Goal: Navigation & Orientation: Find specific page/section

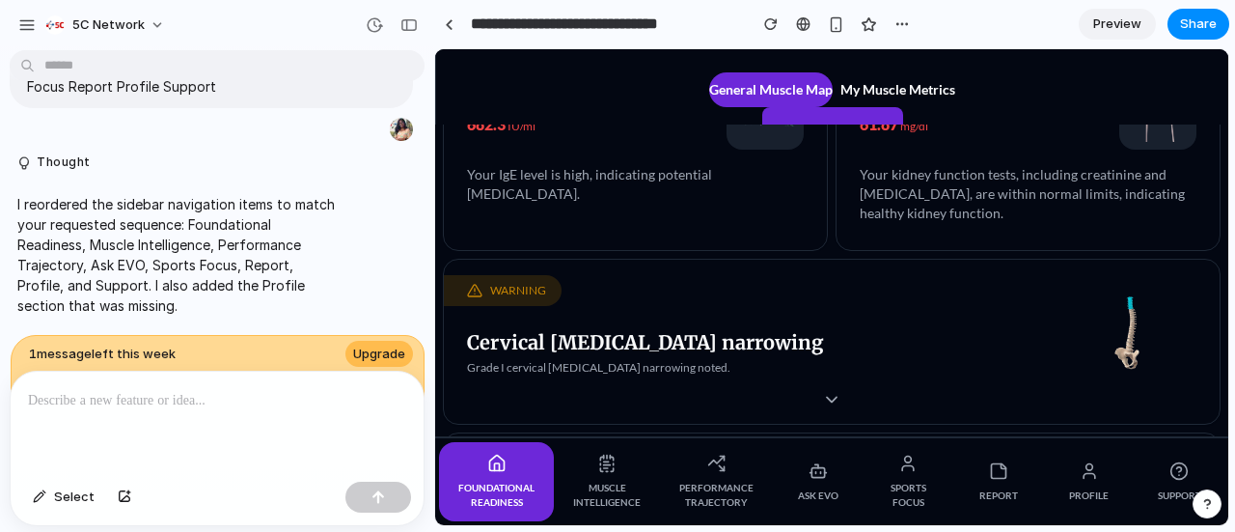
scroll to position [648, 0]
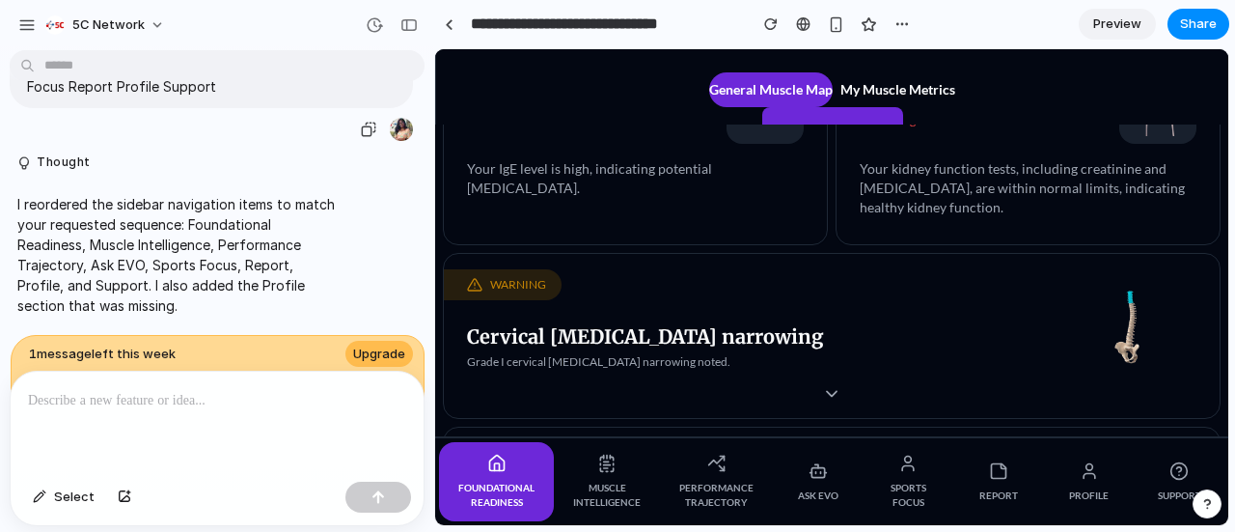
click at [316, 107] on div "change the order like Foundational readiness Muscle intelligence Performance Tr…" at bounding box center [211, 83] width 403 height 119
click at [1133, 26] on span "Preview" at bounding box center [1117, 23] width 48 height 19
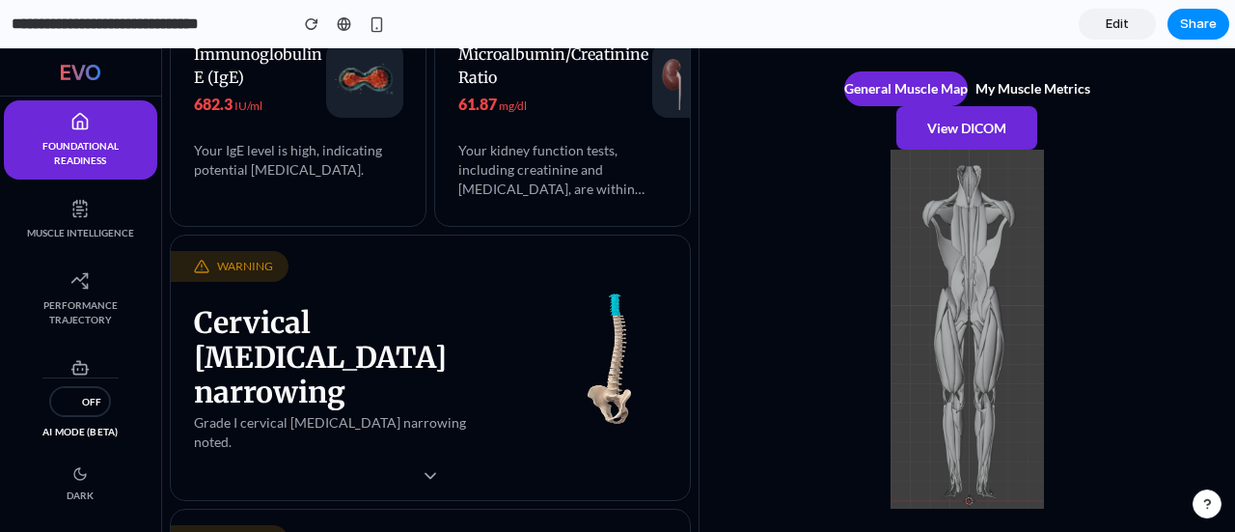
scroll to position [729, 0]
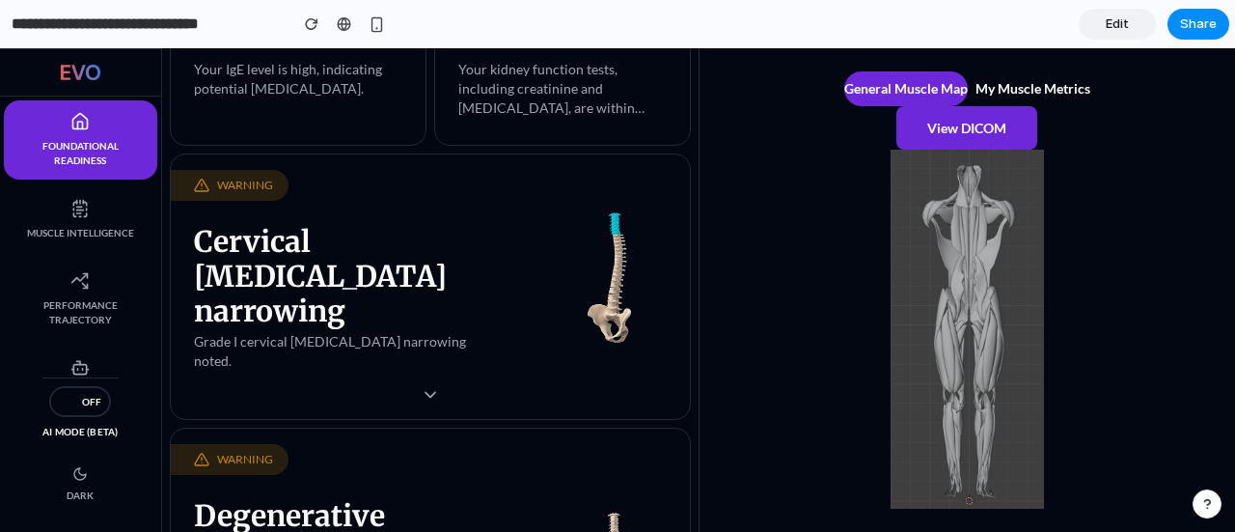
click at [1002, 90] on button "My Muscle Metrics" at bounding box center [1033, 88] width 115 height 35
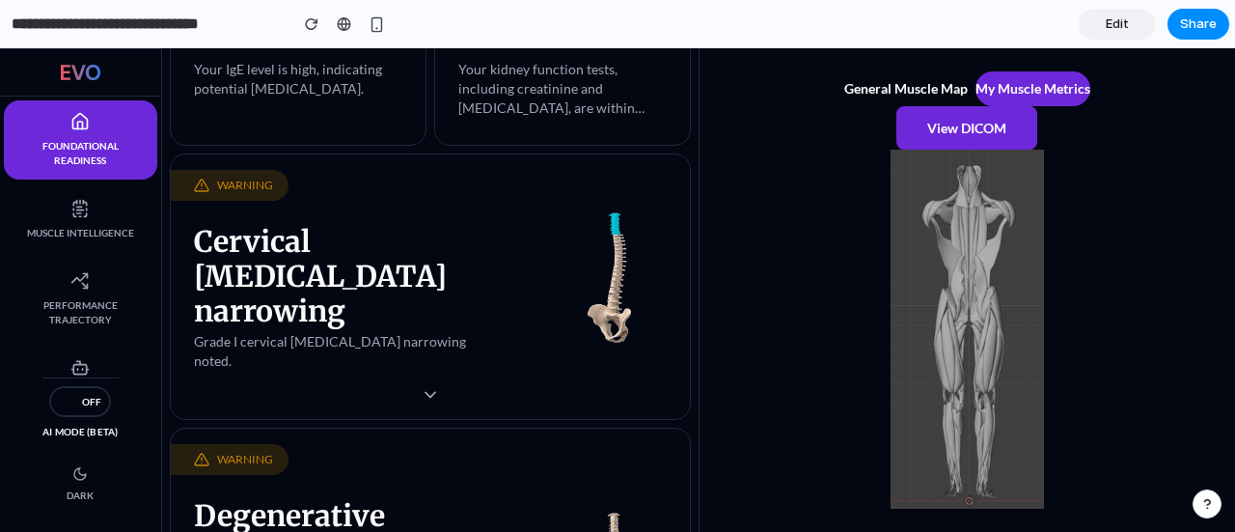
click at [928, 95] on button "General Muscle Map" at bounding box center [906, 88] width 124 height 35
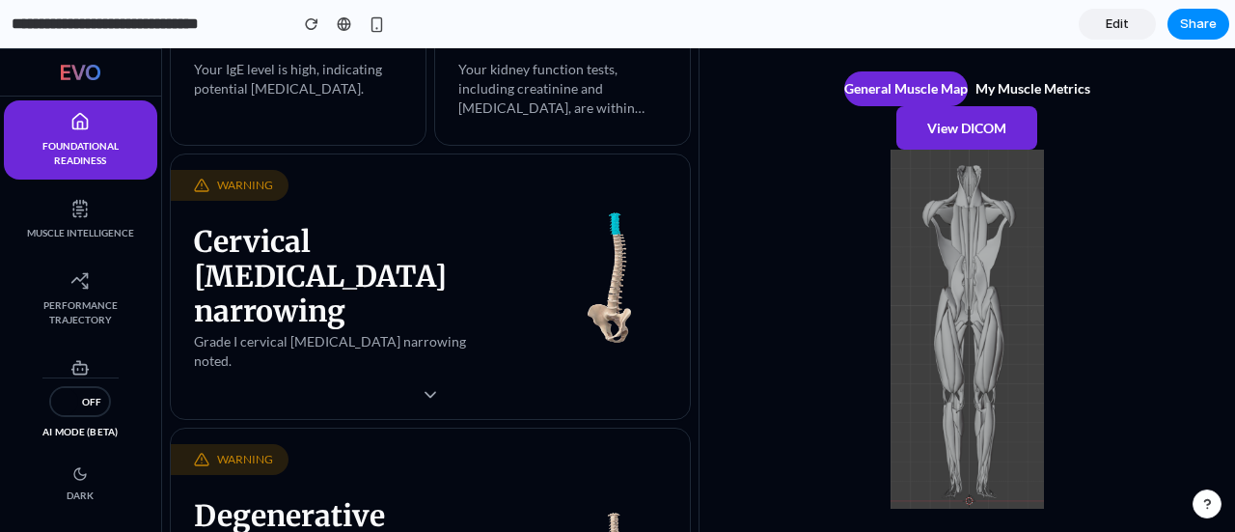
click at [957, 281] on img at bounding box center [967, 329] width 474 height 359
click at [992, 344] on img at bounding box center [967, 329] width 474 height 359
click at [1007, 86] on button "My Muscle Metrics" at bounding box center [1033, 88] width 115 height 35
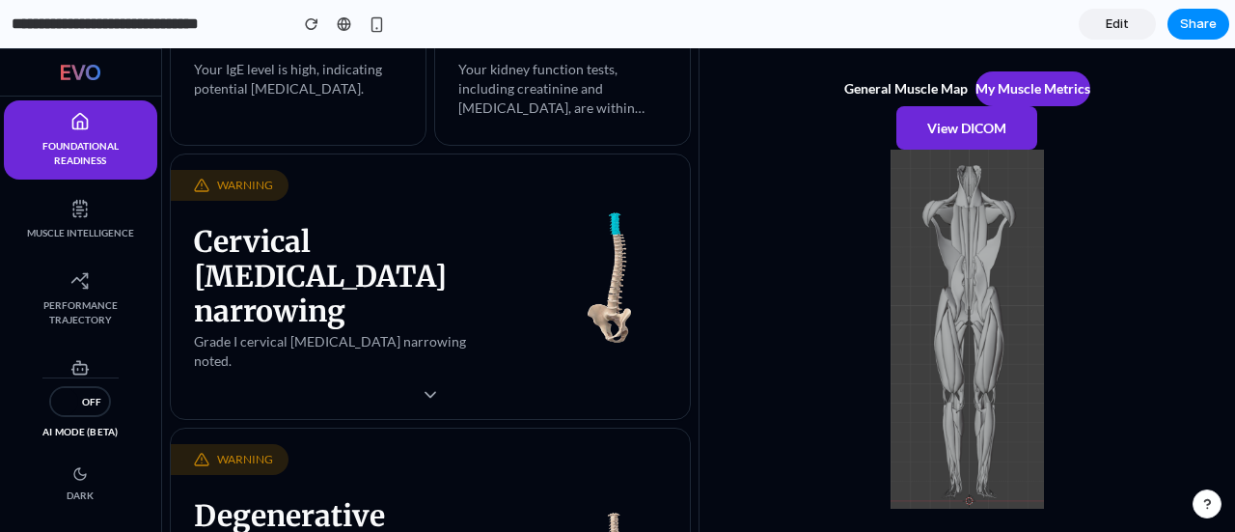
click at [921, 90] on button "General Muscle Map" at bounding box center [906, 88] width 124 height 35
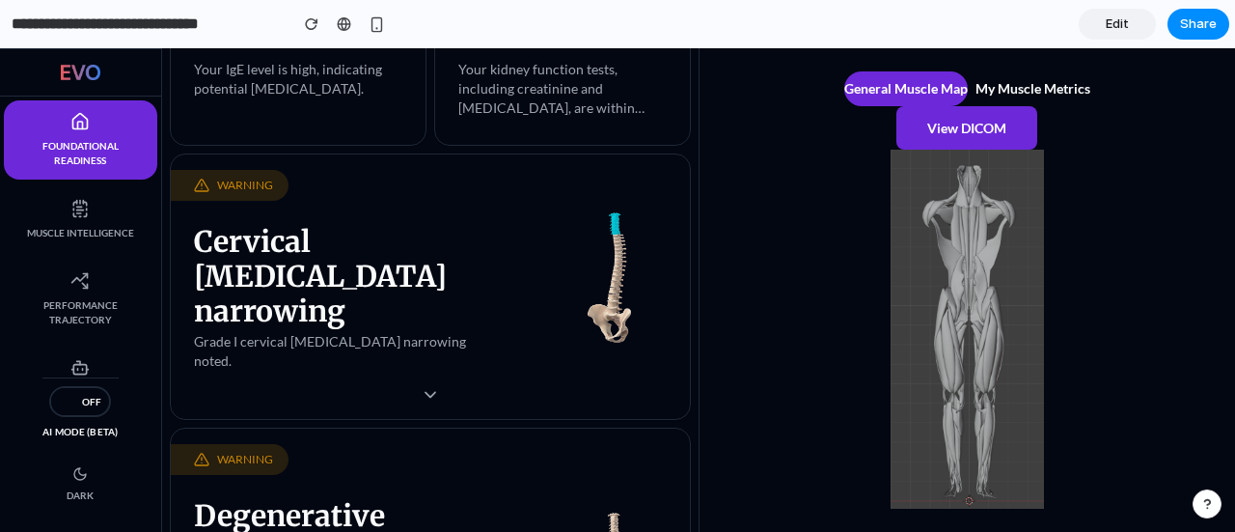
click at [1055, 94] on button "My Muscle Metrics" at bounding box center [1033, 88] width 115 height 35
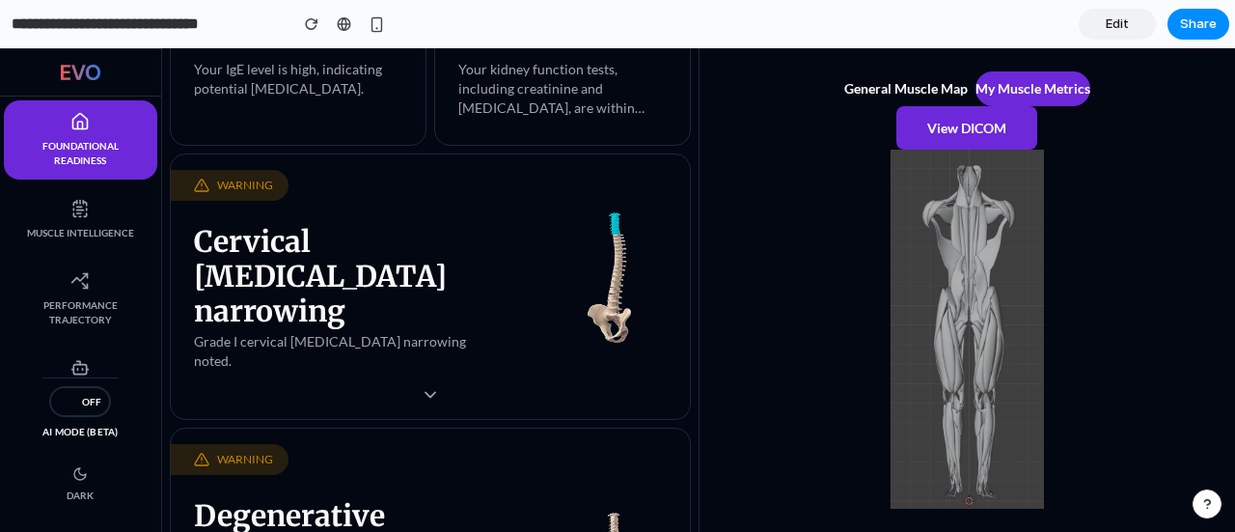
click at [868, 97] on button "General Muscle Map" at bounding box center [906, 88] width 124 height 35
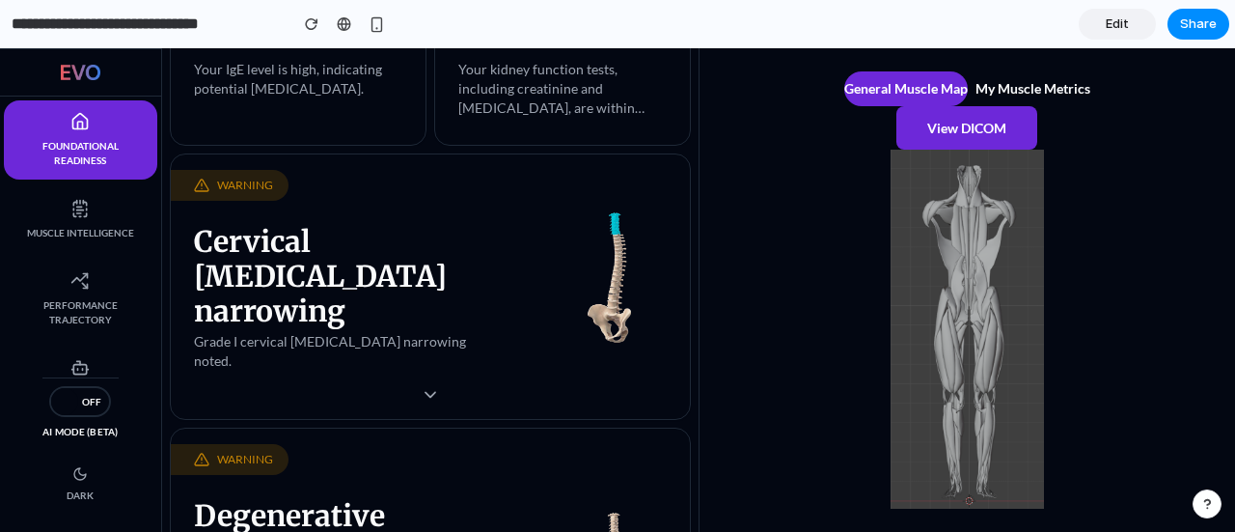
click at [1000, 75] on button "My Muscle Metrics" at bounding box center [1033, 88] width 115 height 35
